Goal: Task Accomplishment & Management: Use online tool/utility

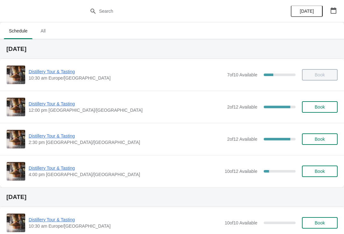
click at [58, 106] on span "Distillery Tour & Tasting" at bounding box center [126, 104] width 195 height 6
click at [52, 107] on span "Distillery Tour & Tasting" at bounding box center [126, 104] width 195 height 6
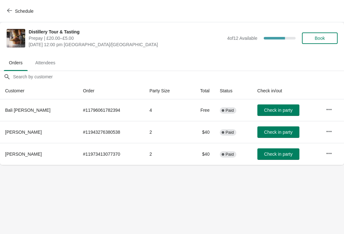
click at [273, 152] on span "Check in party" at bounding box center [278, 154] width 28 height 5
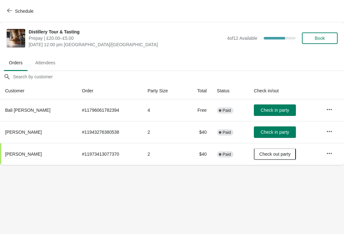
click at [9, 14] on span "button" at bounding box center [9, 11] width 5 height 6
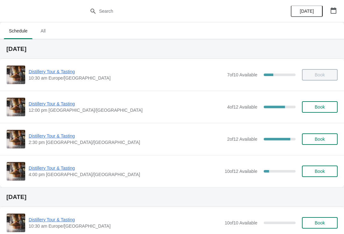
click at [55, 105] on span "Distillery Tour & Tasting" at bounding box center [126, 104] width 195 height 6
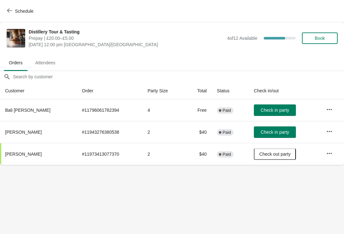
click at [276, 133] on span "Check in party" at bounding box center [275, 132] width 28 height 5
click at [274, 112] on span "Check in party" at bounding box center [275, 110] width 28 height 5
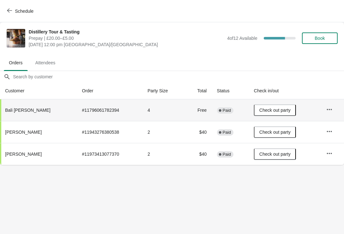
click at [12, 9] on span "Schedule" at bounding box center [20, 11] width 25 height 6
